Goal: Task Accomplishment & Management: Complete application form

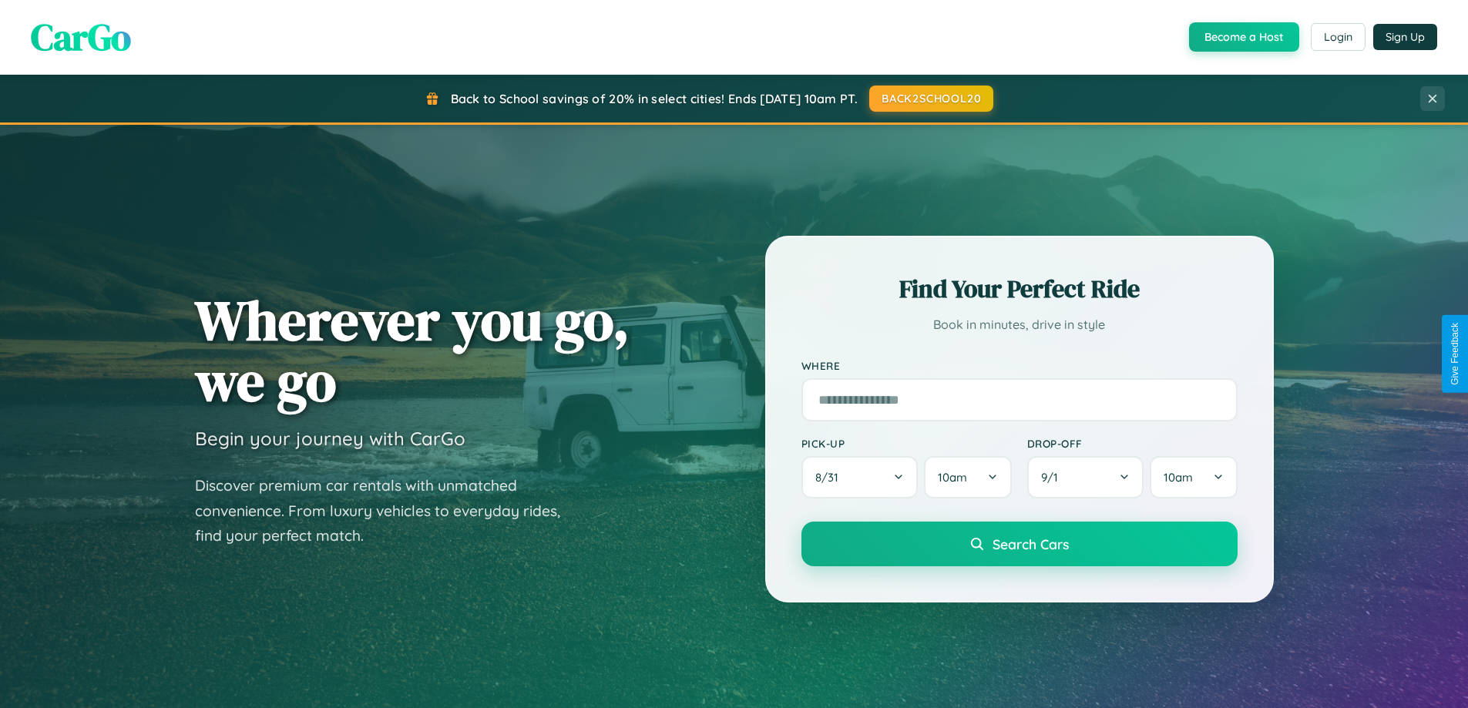
scroll to position [2966, 0]
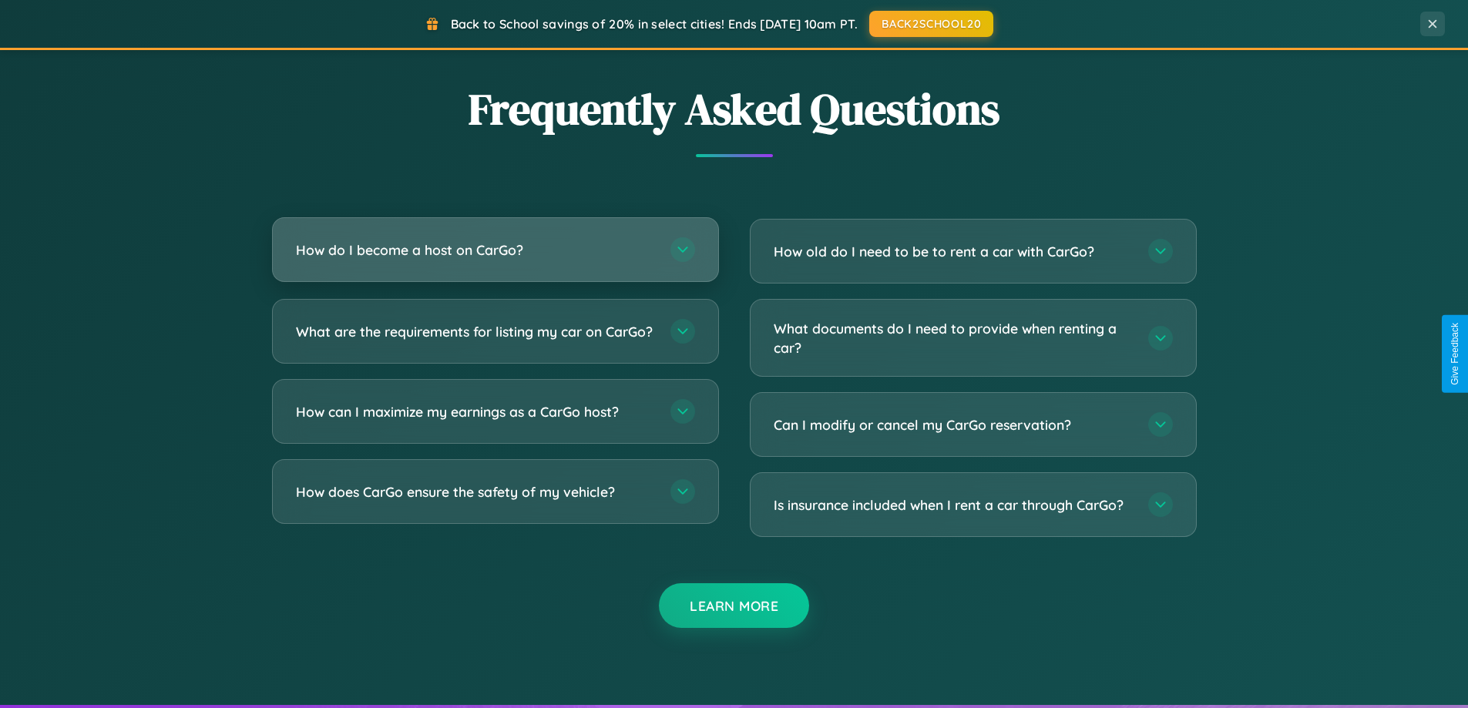
click at [495, 250] on h3 "How do I become a host on CarGo?" at bounding box center [475, 249] width 359 height 19
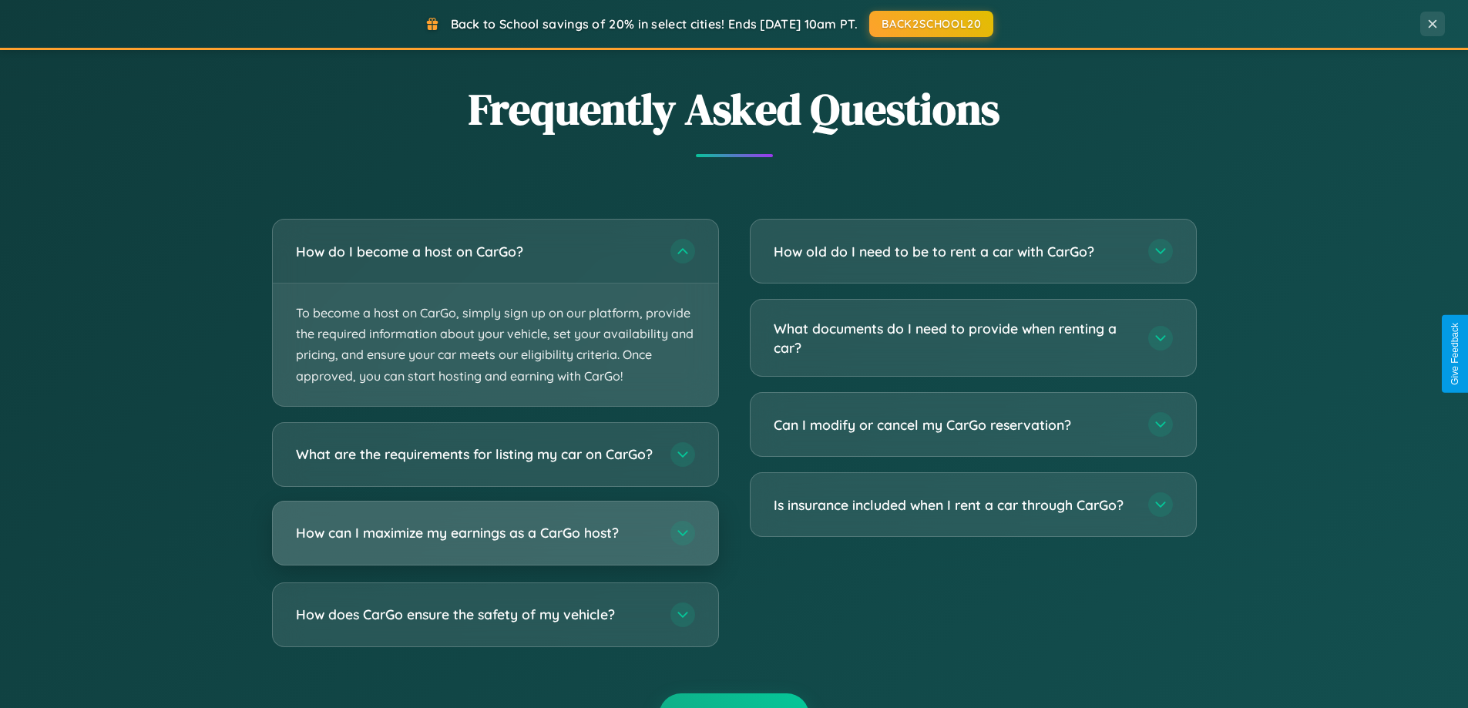
click at [495, 543] on h3 "How can I maximize my earnings as a CarGo host?" at bounding box center [475, 532] width 359 height 19
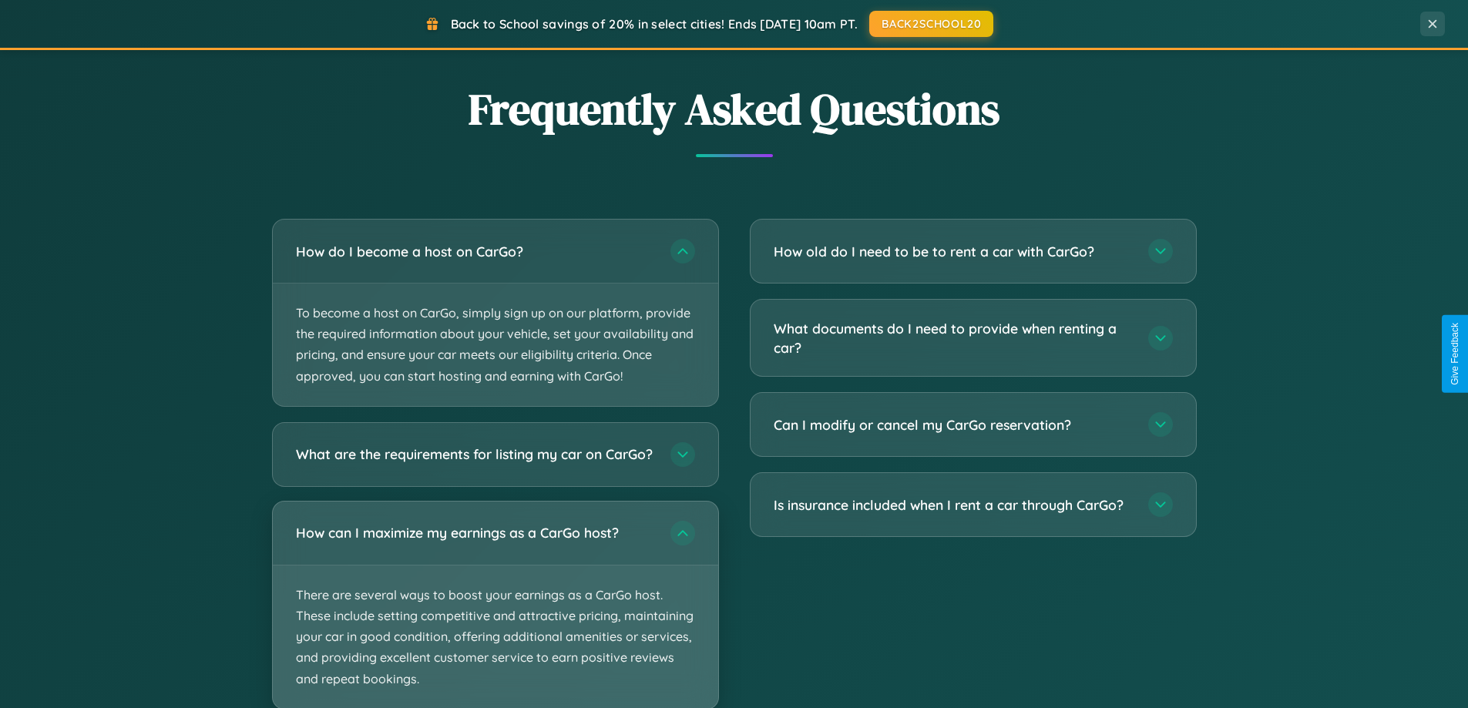
click at [495, 611] on p "There are several ways to boost your earnings as a CarGo host. These include se…" at bounding box center [495, 637] width 445 height 143
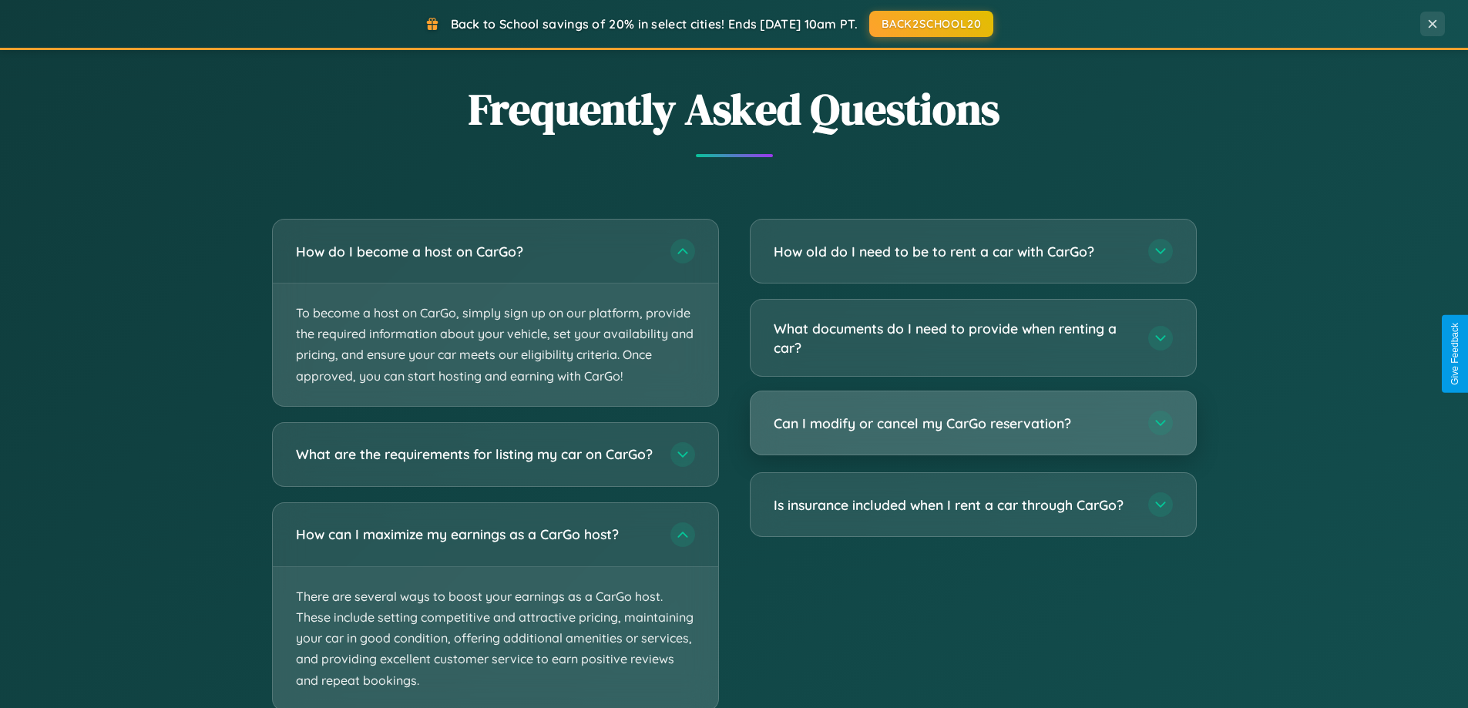
click at [973, 423] on h3 "Can I modify or cancel my CarGo reservation?" at bounding box center [953, 423] width 359 height 19
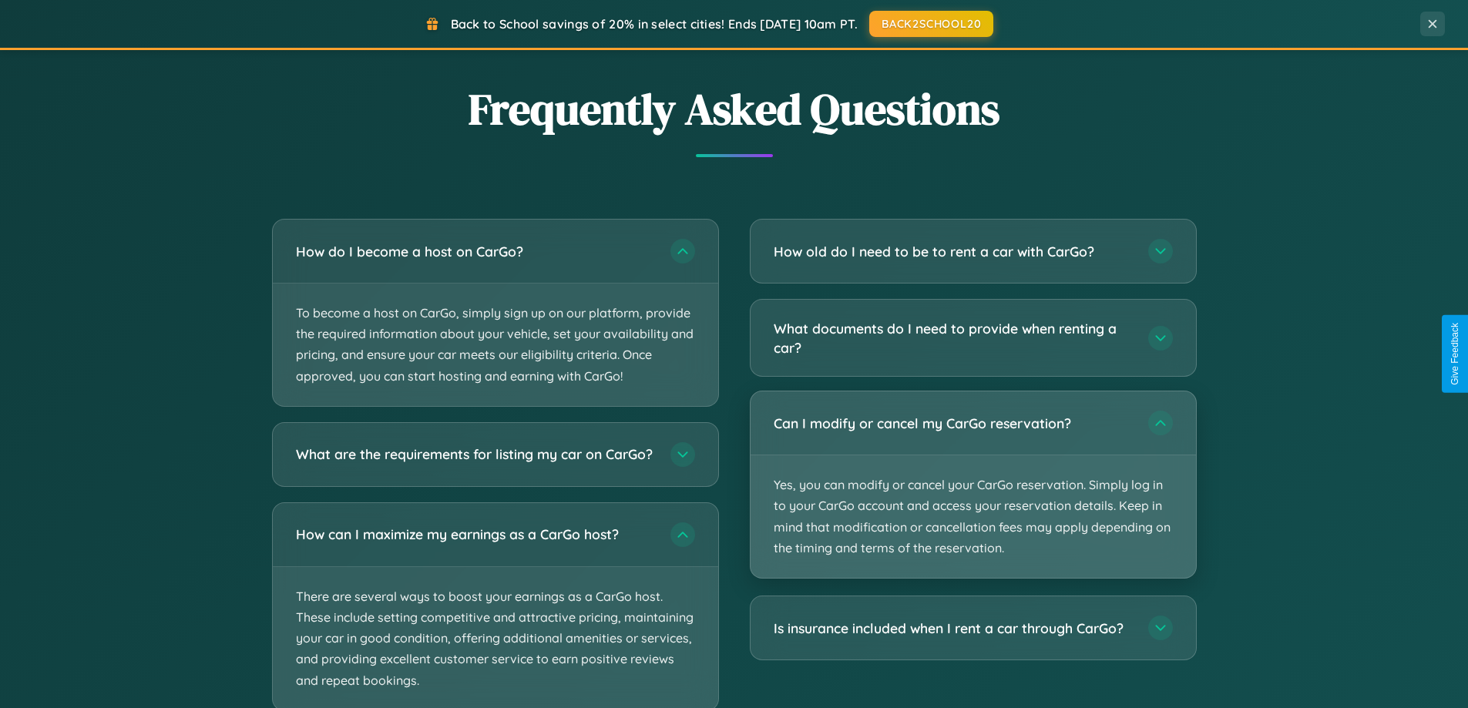
click at [973, 485] on p "Yes, you can modify or cancel your CarGo reservation. Simply log in to your Car…" at bounding box center [973, 516] width 445 height 123
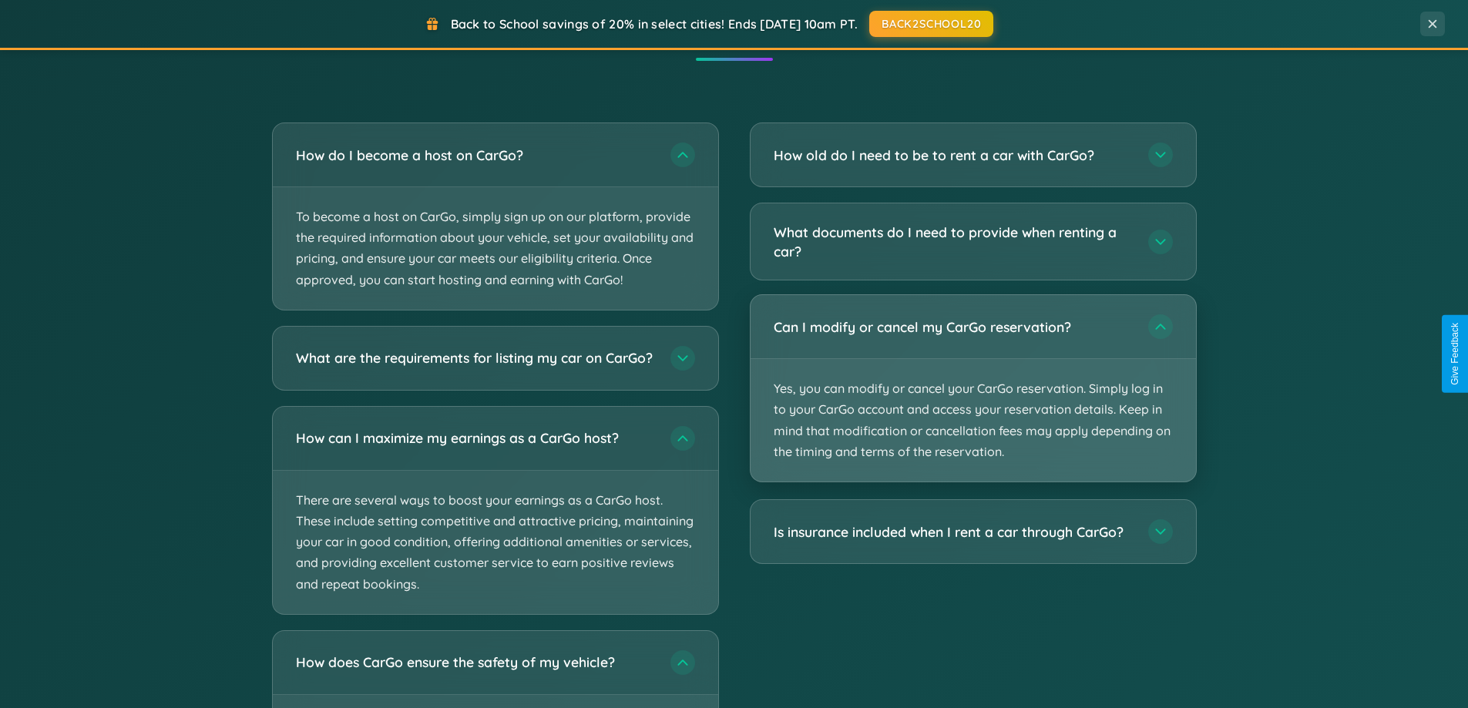
click at [973, 389] on p "Yes, you can modify or cancel your CarGo reservation. Simply log in to your Car…" at bounding box center [973, 420] width 445 height 123
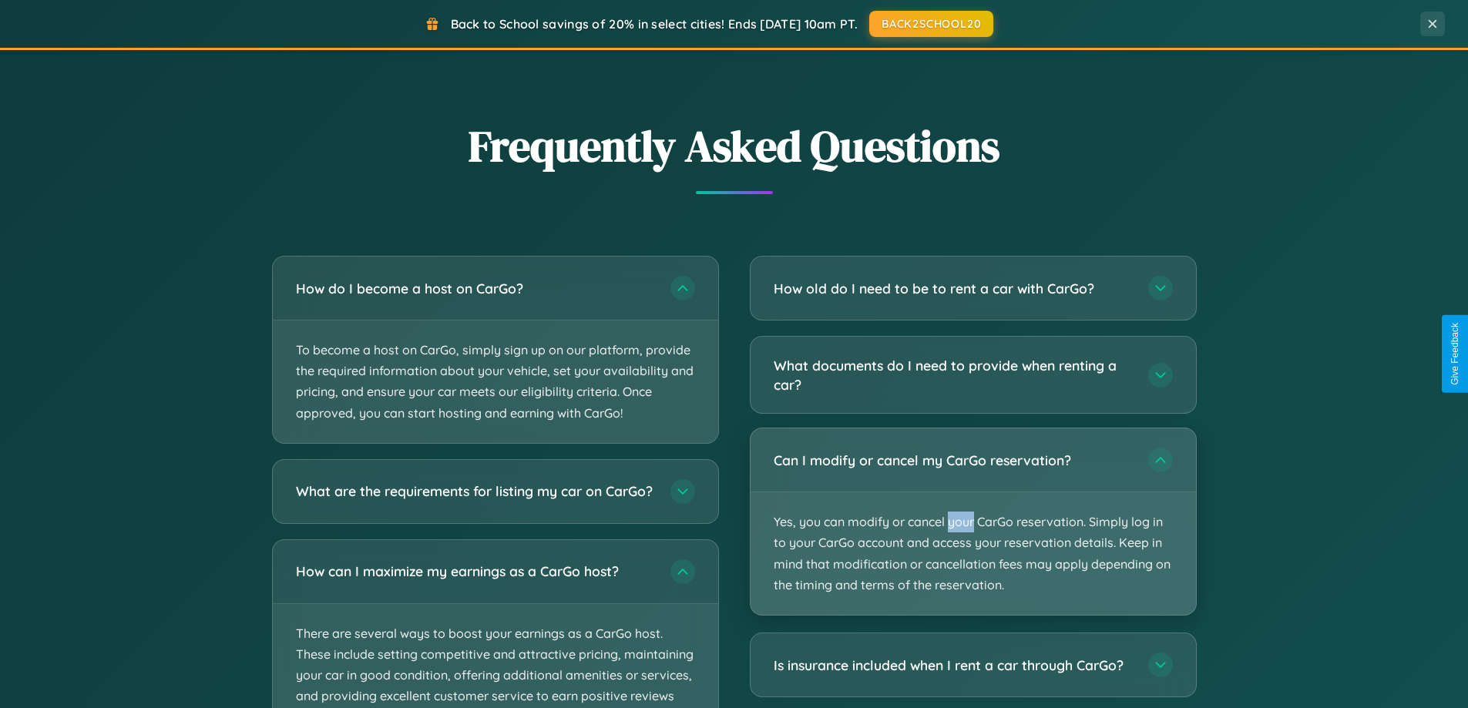
scroll to position [2476, 0]
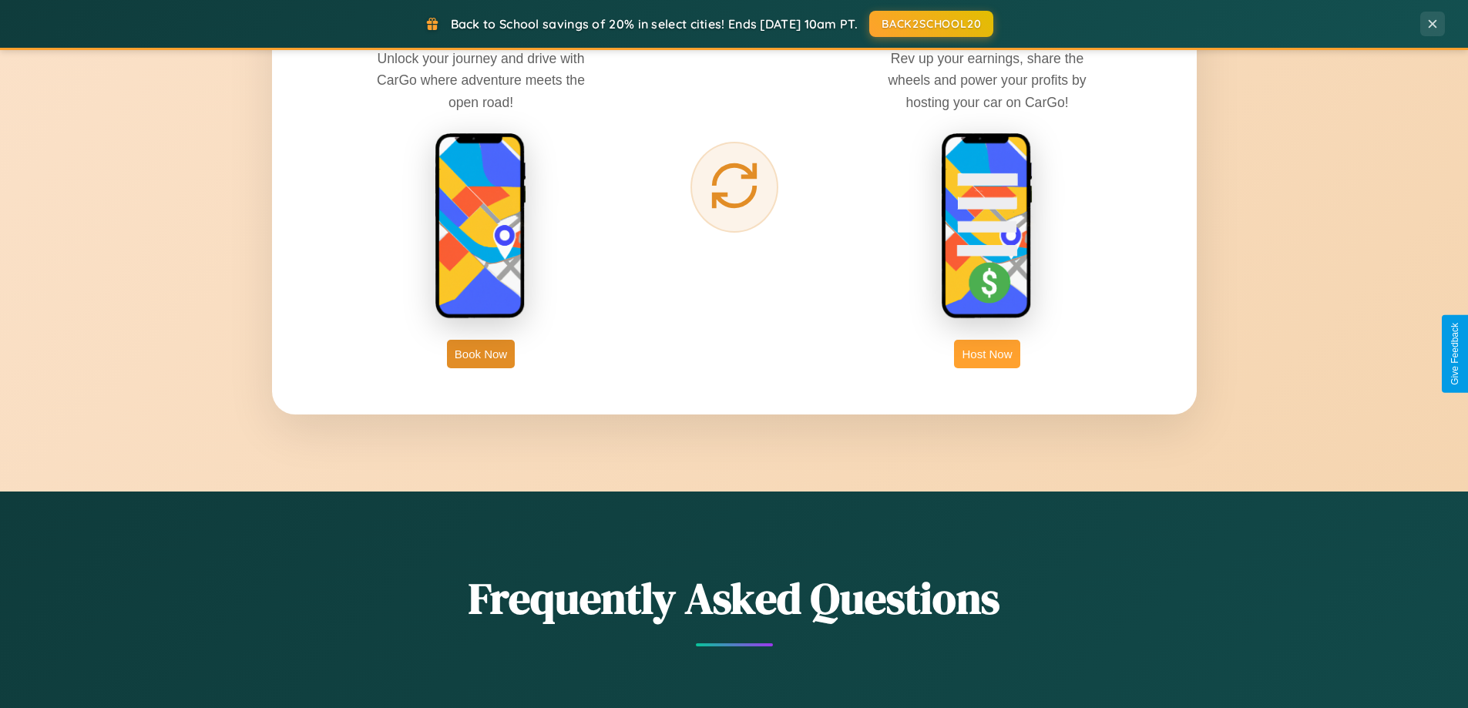
click at [987, 354] on button "Host Now" at bounding box center [987, 354] width 66 height 29
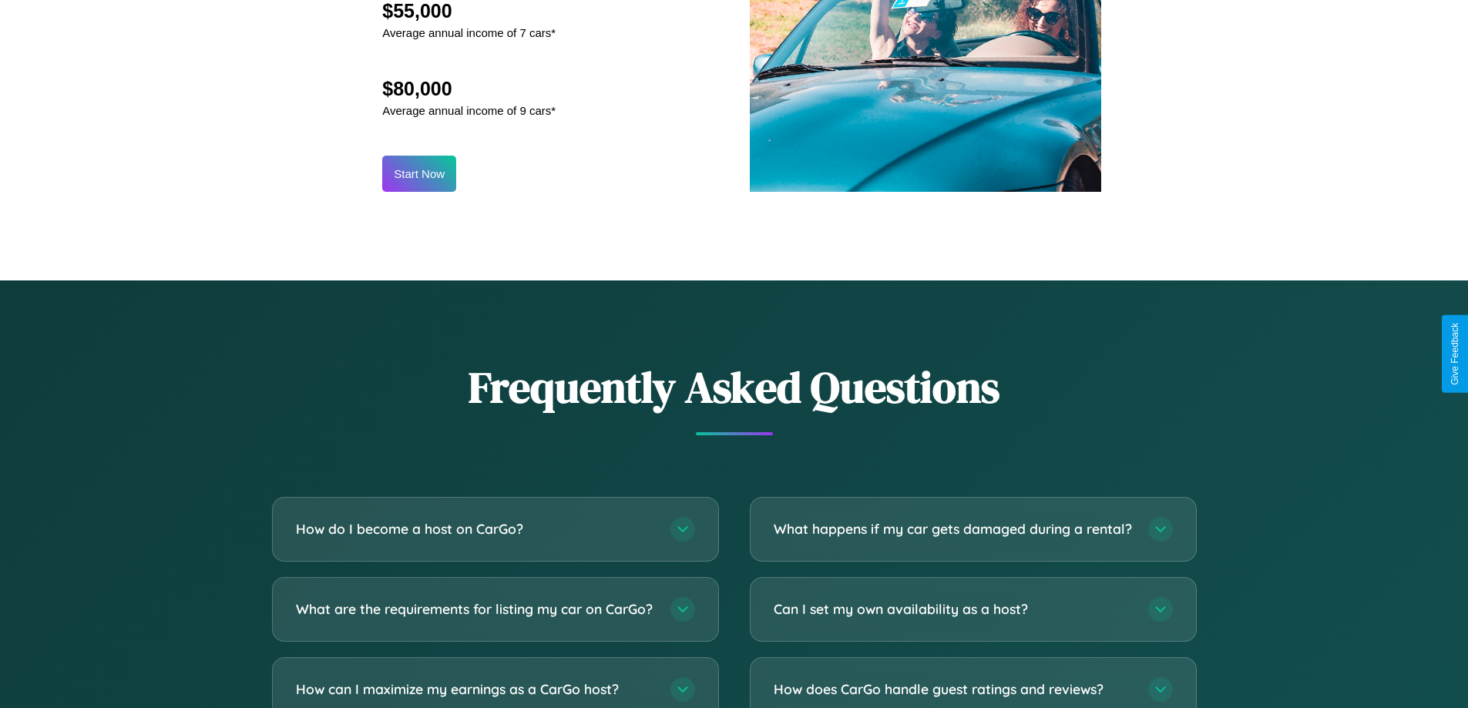
scroll to position [2083, 0]
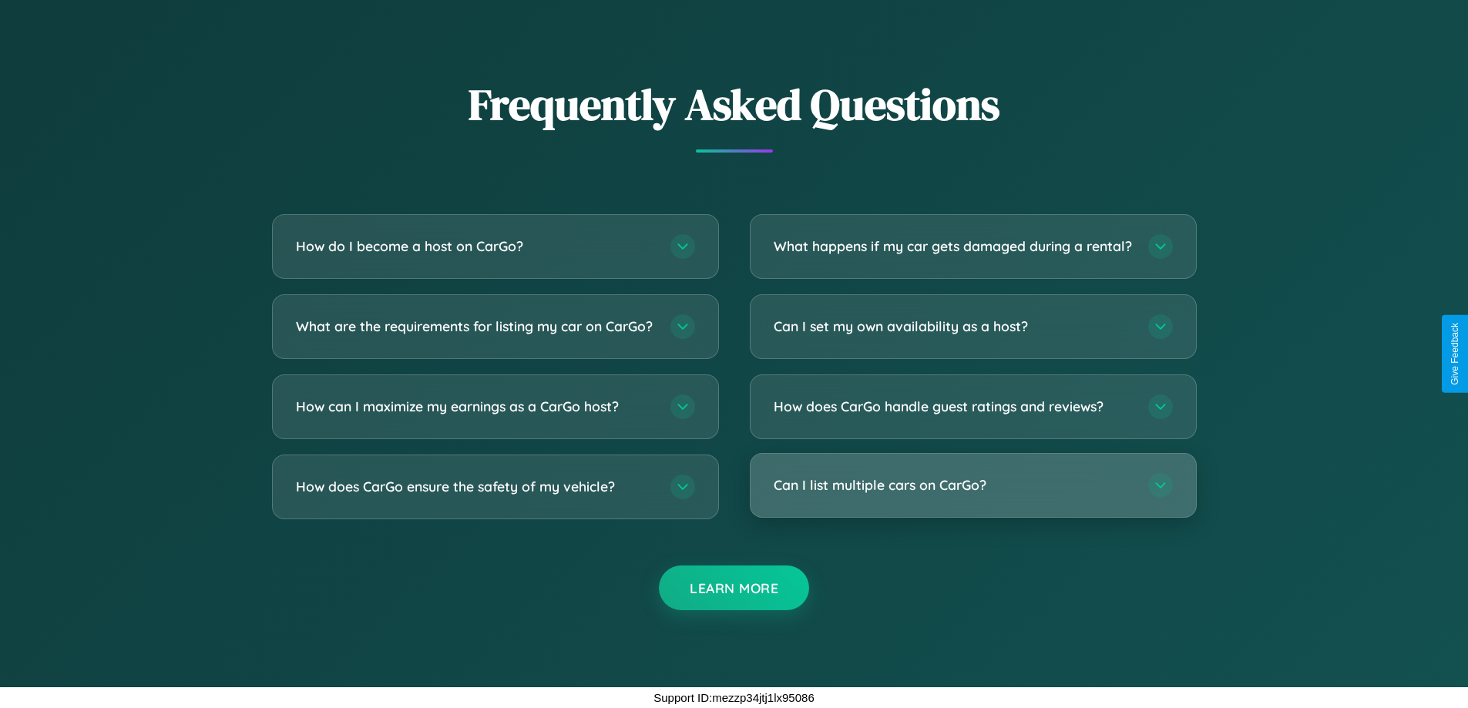
click at [973, 486] on h3 "Can I list multiple cars on CarGo?" at bounding box center [953, 485] width 359 height 19
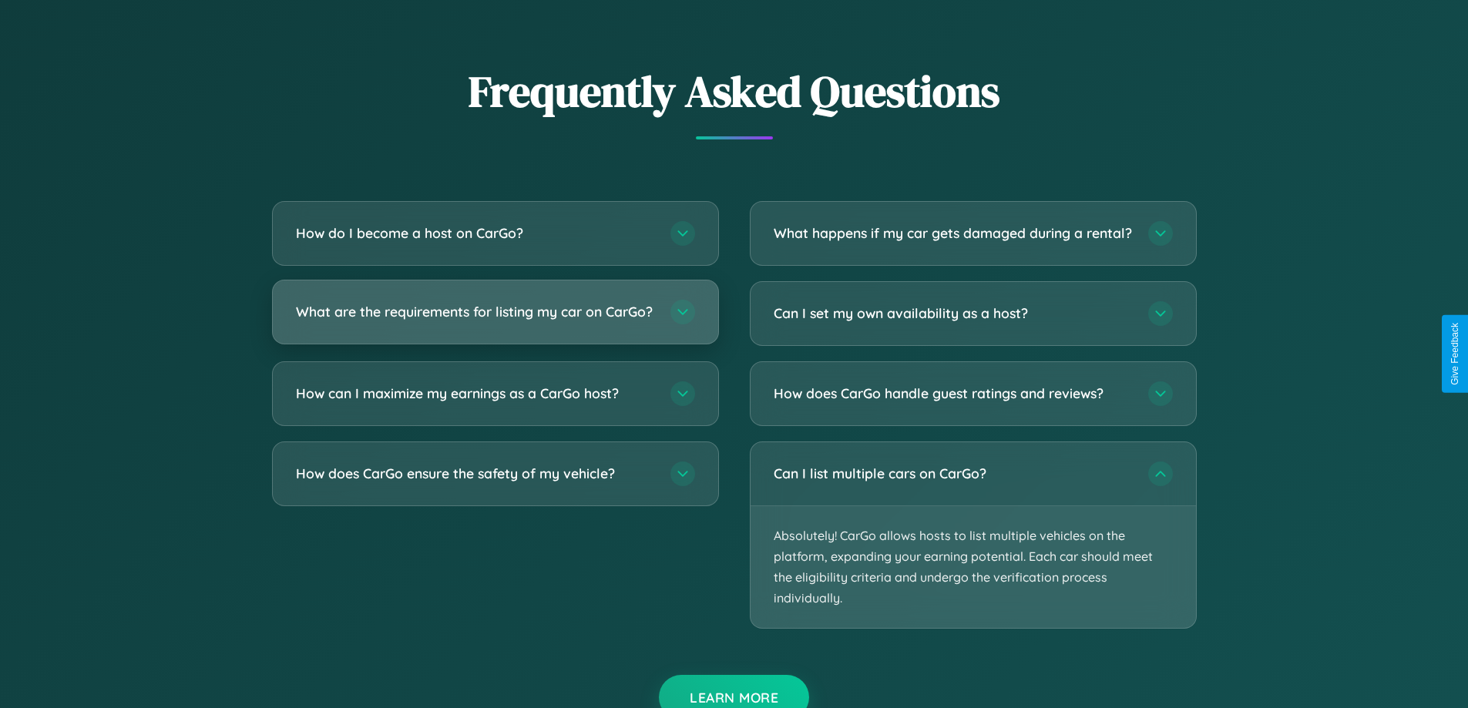
click at [495, 319] on h3 "What are the requirements for listing my car on CarGo?" at bounding box center [475, 311] width 359 height 19
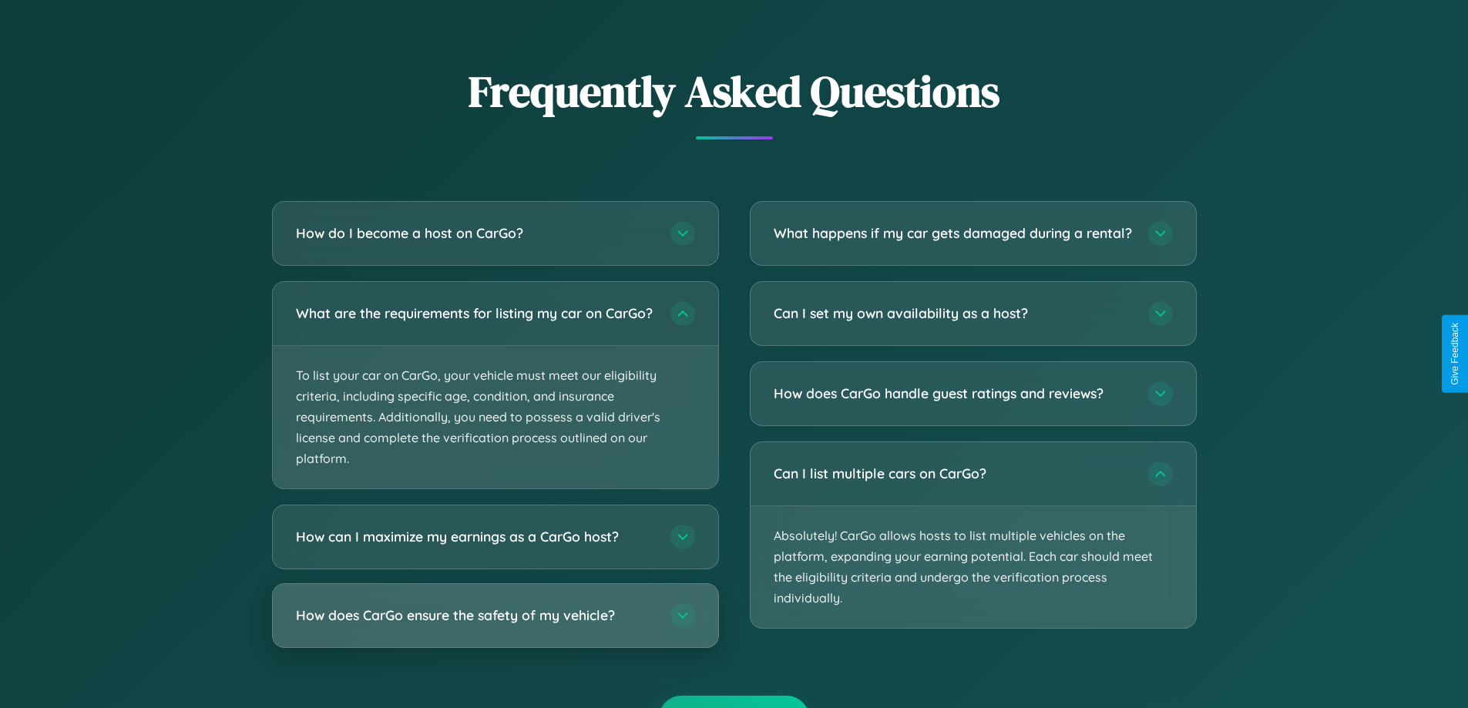
click at [495, 626] on h3 "How does CarGo ensure the safety of my vehicle?" at bounding box center [475, 616] width 359 height 19
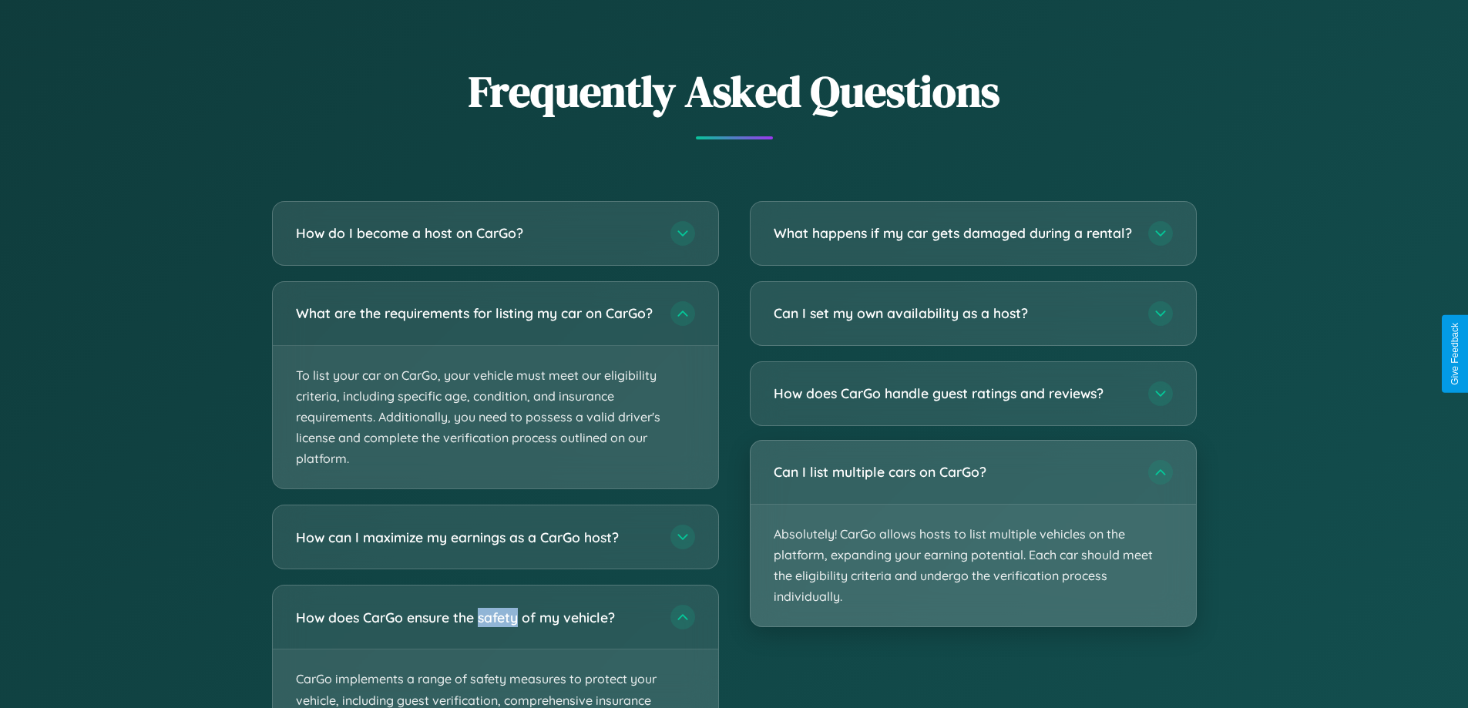
click at [973, 548] on p "Absolutely! CarGo allows hosts to list multiple vehicles on the platform, expan…" at bounding box center [973, 566] width 445 height 123
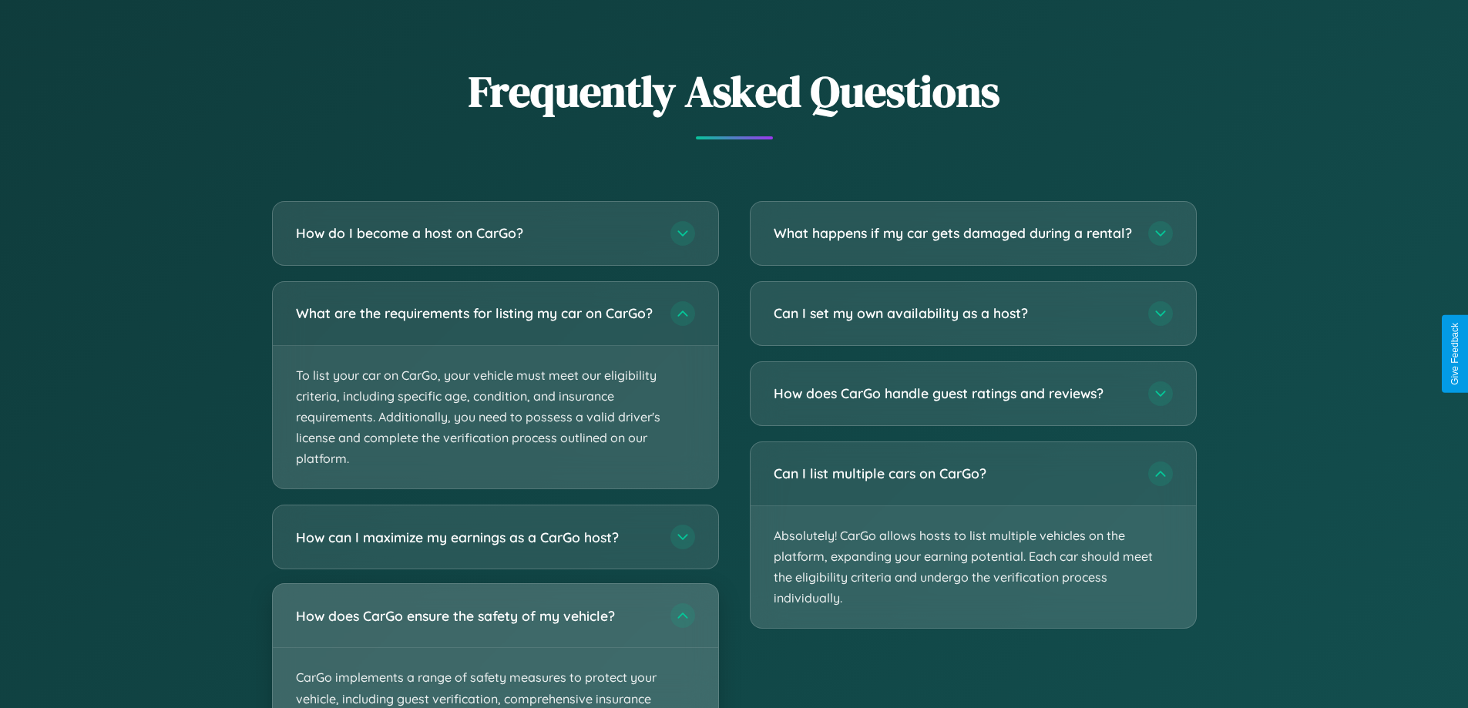
click at [495, 647] on div "How does CarGo ensure the safety of my vehicle?" at bounding box center [495, 615] width 445 height 63
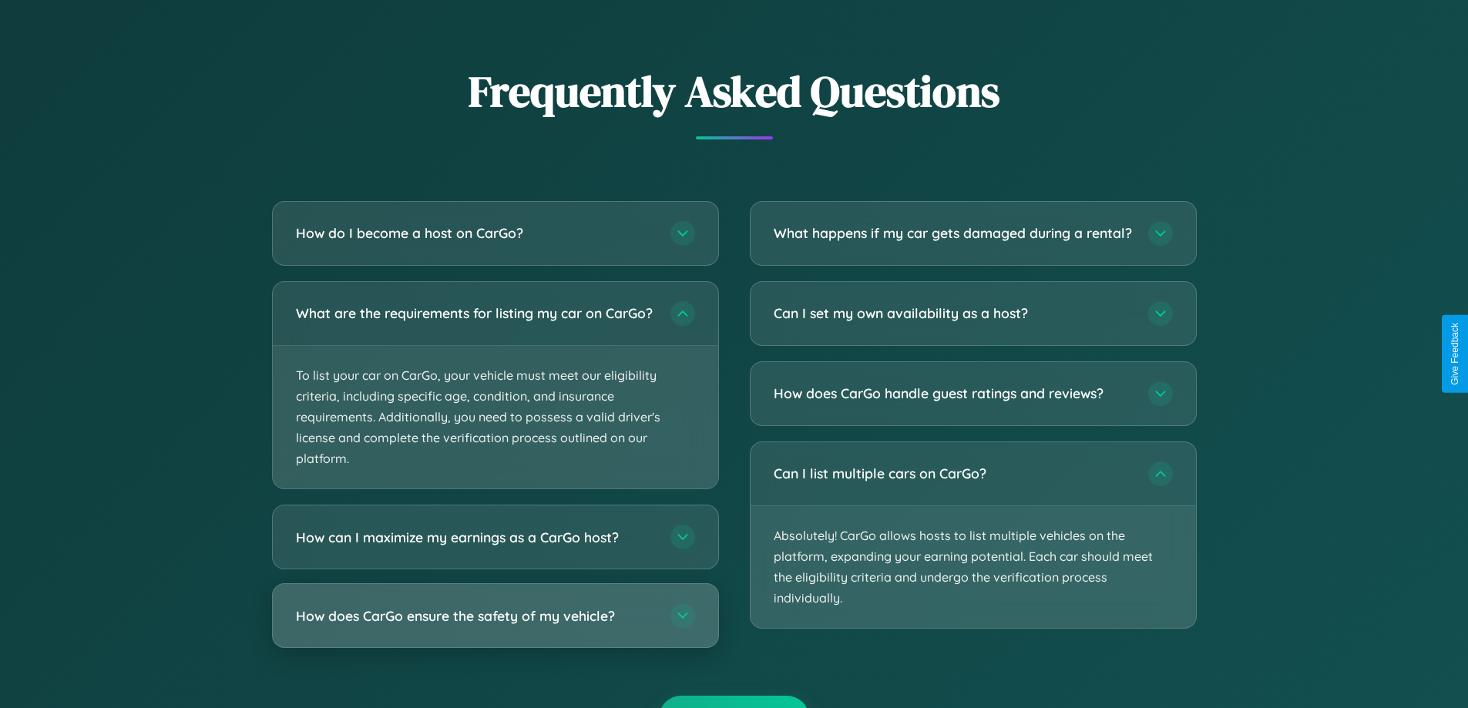
click at [495, 626] on h3 "How does CarGo ensure the safety of my vehicle?" at bounding box center [475, 616] width 359 height 19
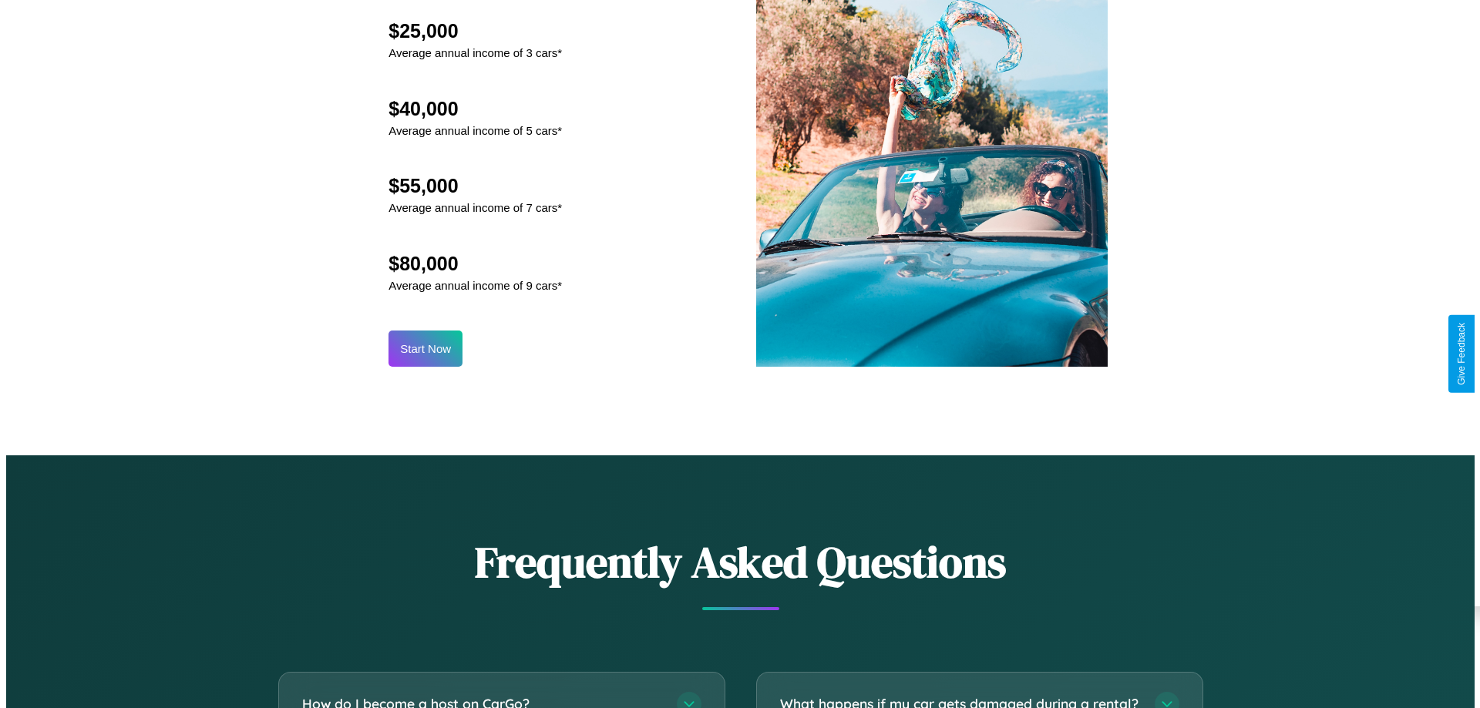
scroll to position [1607, 0]
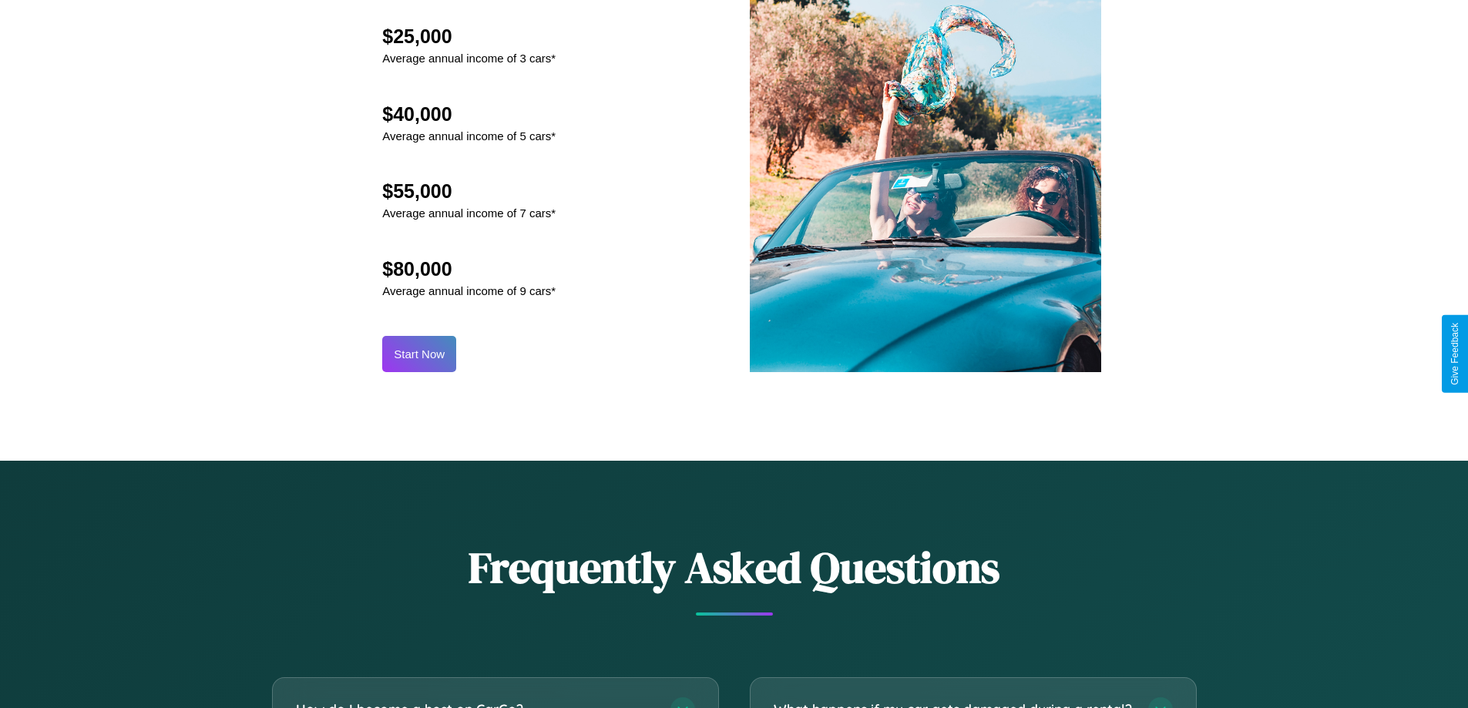
click at [419, 354] on button "Start Now" at bounding box center [419, 354] width 74 height 36
